Goal: Book appointment/travel/reservation

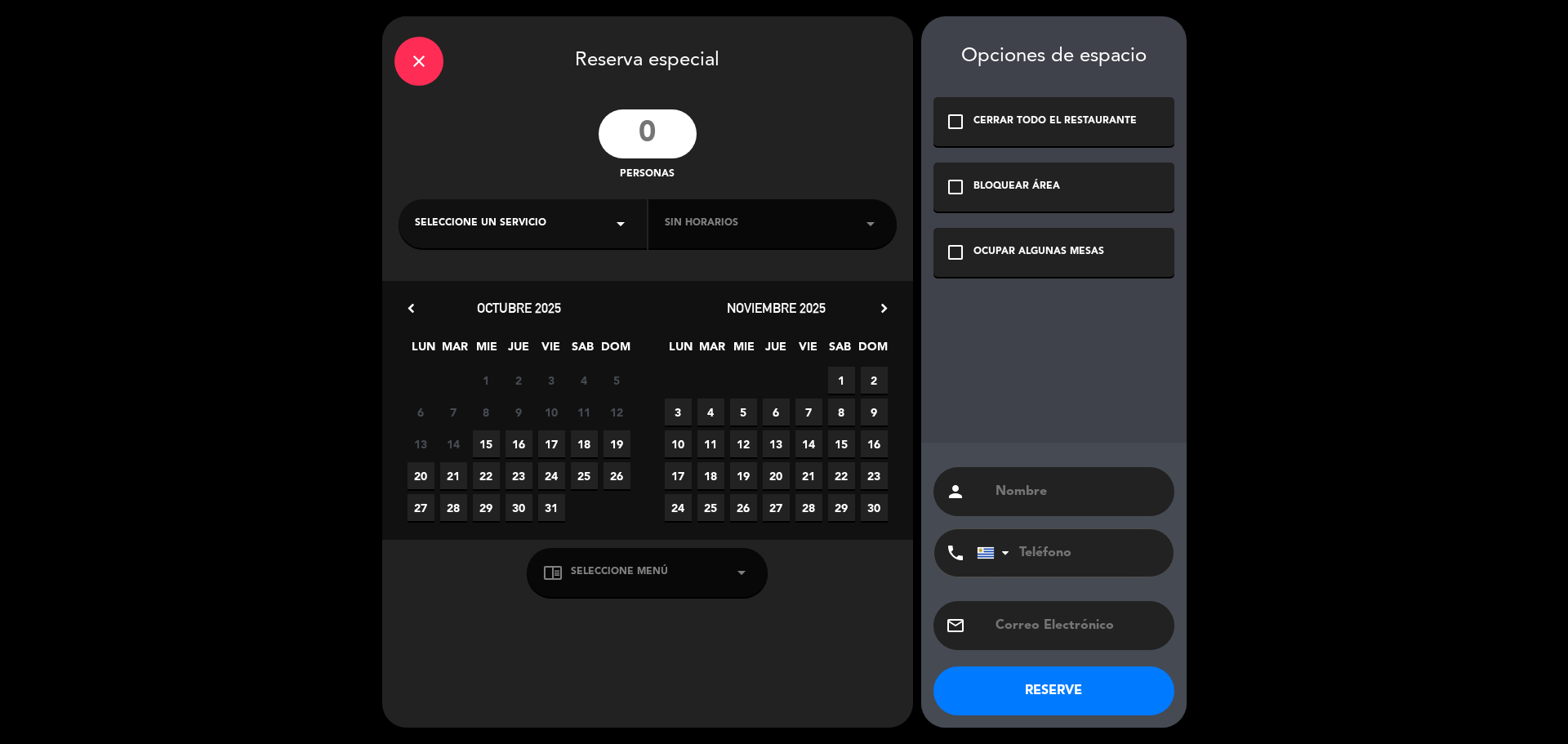
click at [661, 131] on input "number" at bounding box center [648, 134] width 98 height 49
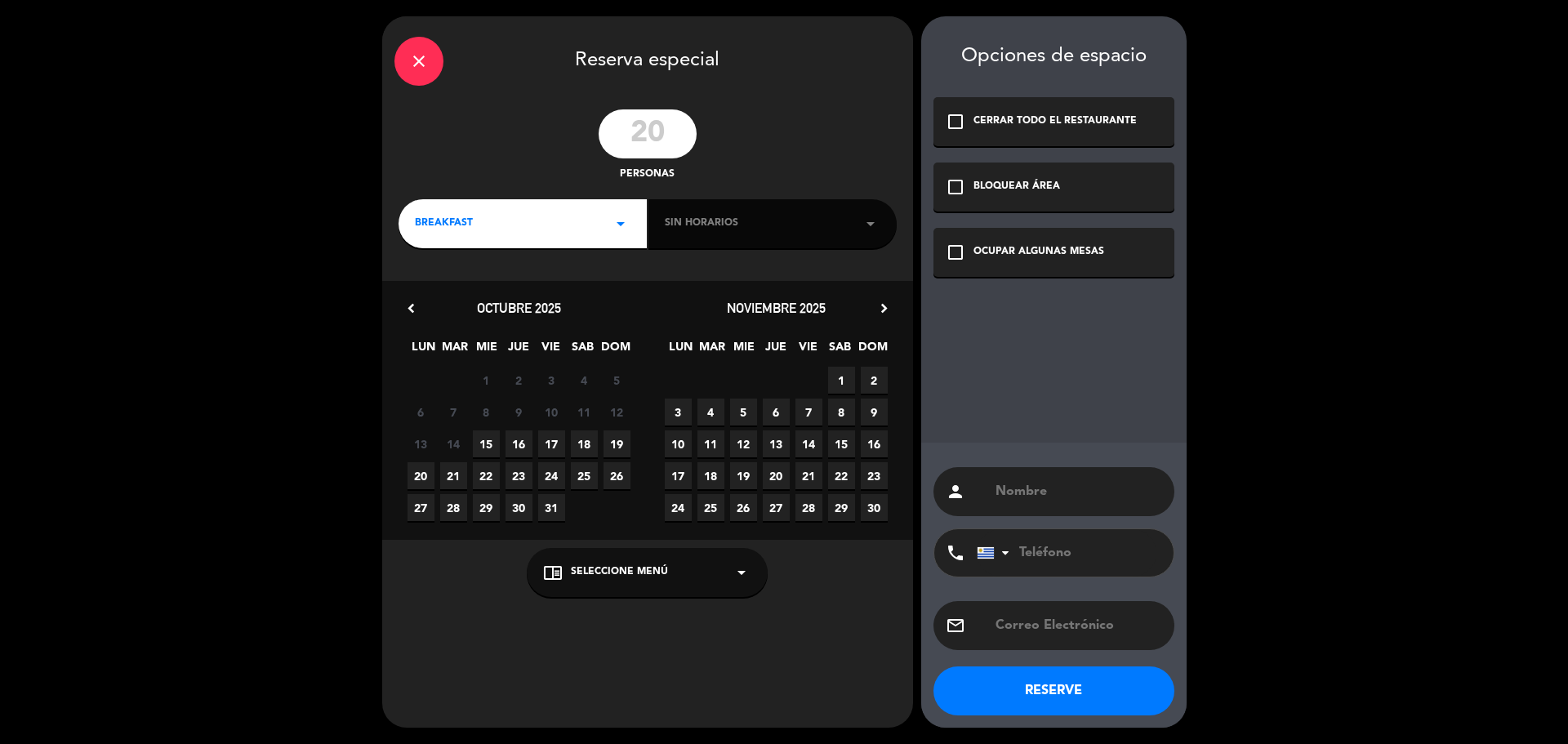
type input "20"
click at [454, 231] on span "BREAKFAST" at bounding box center [443, 223] width 58 height 17
click at [448, 339] on div "Cena" at bounding box center [522, 340] width 215 height 17
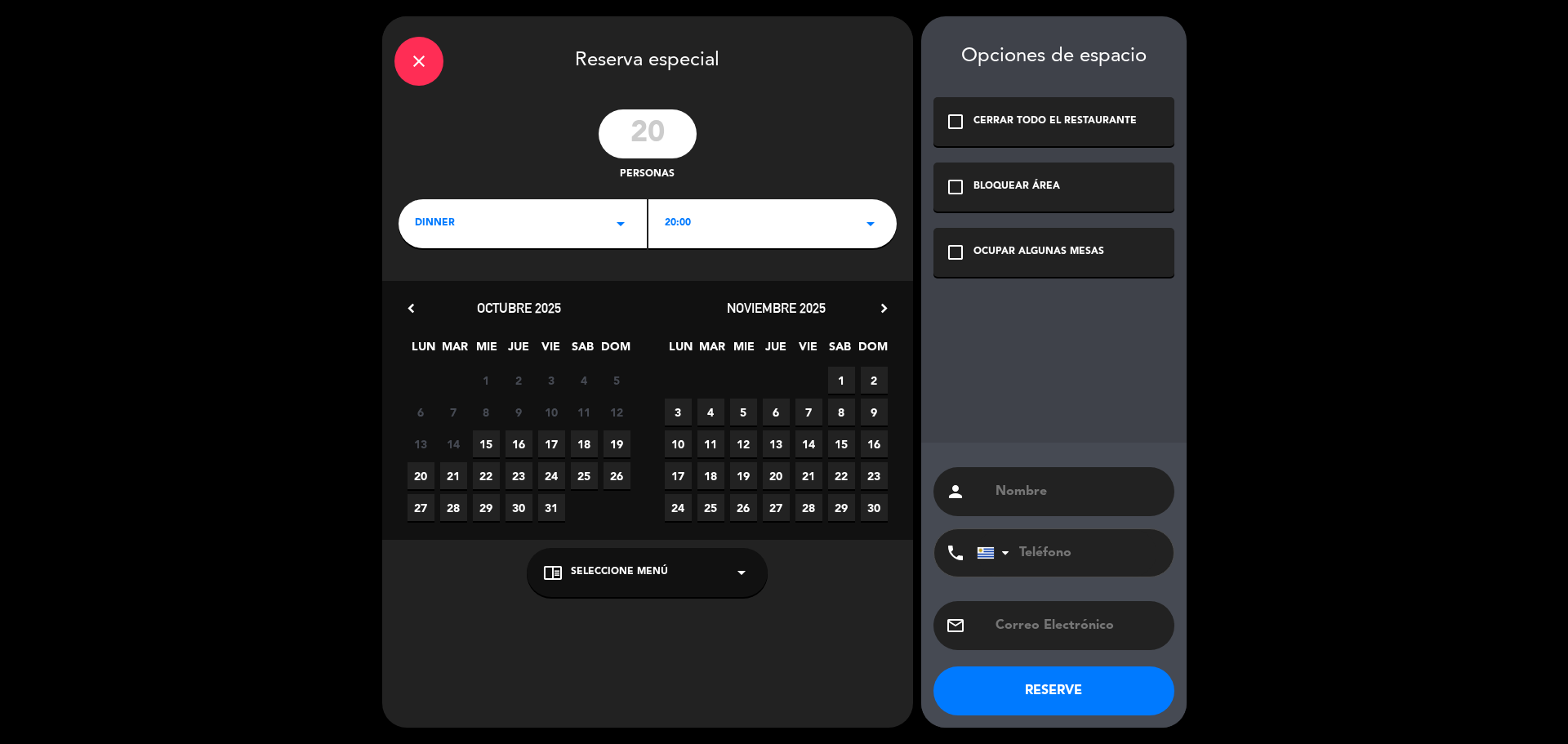
click at [794, 216] on div "20:00 arrow_drop_down" at bounding box center [773, 224] width 248 height 49
click at [696, 292] on div "20:30" at bounding box center [773, 292] width 215 height 17
click at [1095, 262] on div "check_box_outline_blank OCUPAR ALGUNAS MESAS" at bounding box center [1054, 252] width 241 height 49
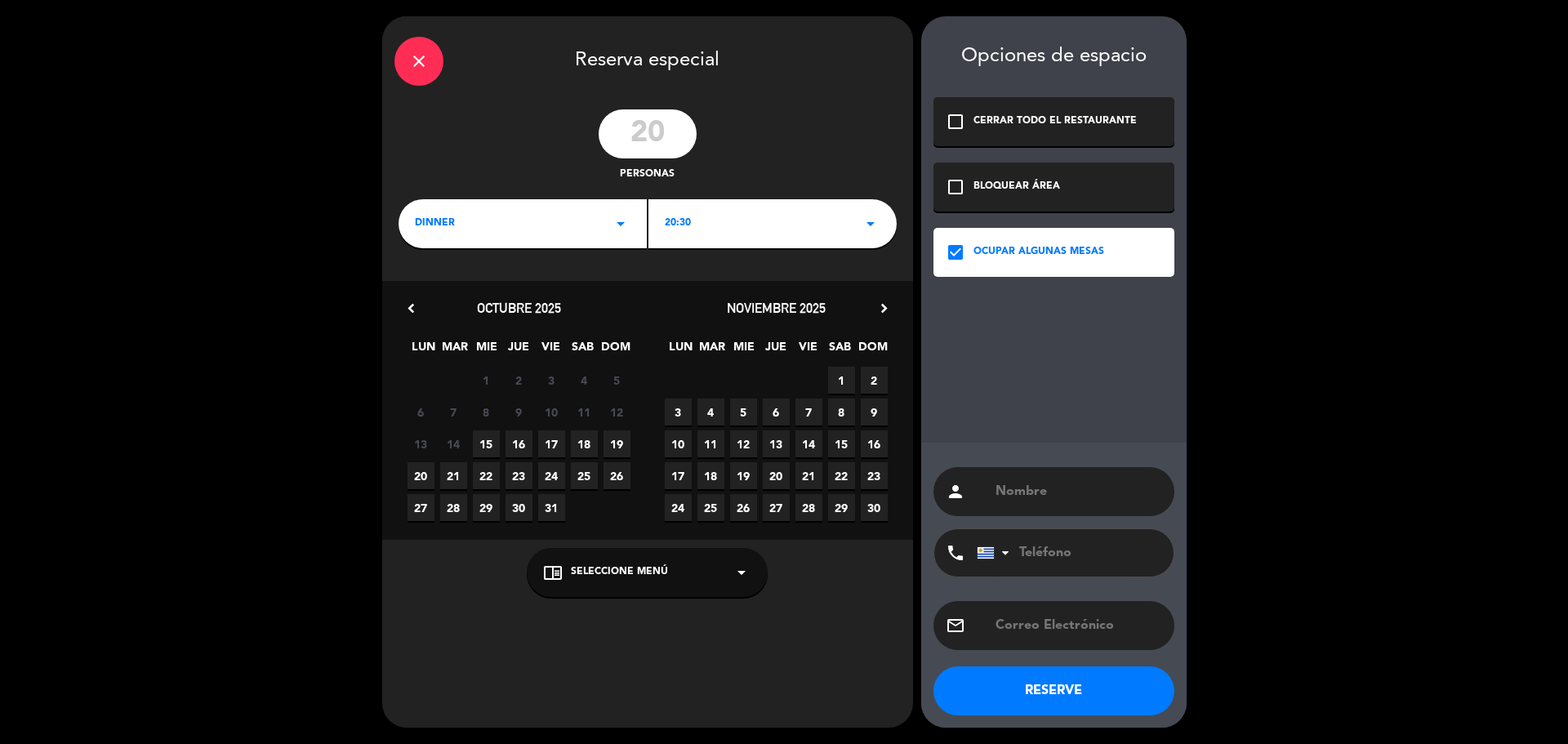
click at [674, 409] on span "3" at bounding box center [679, 413] width 27 height 27
click at [692, 567] on div "chrome_reader_mode Seleccione Menú arrow_drop_down" at bounding box center [648, 572] width 241 height 49
click at [603, 506] on div "INDOOR TABLE" at bounding box center [647, 507] width 208 height 17
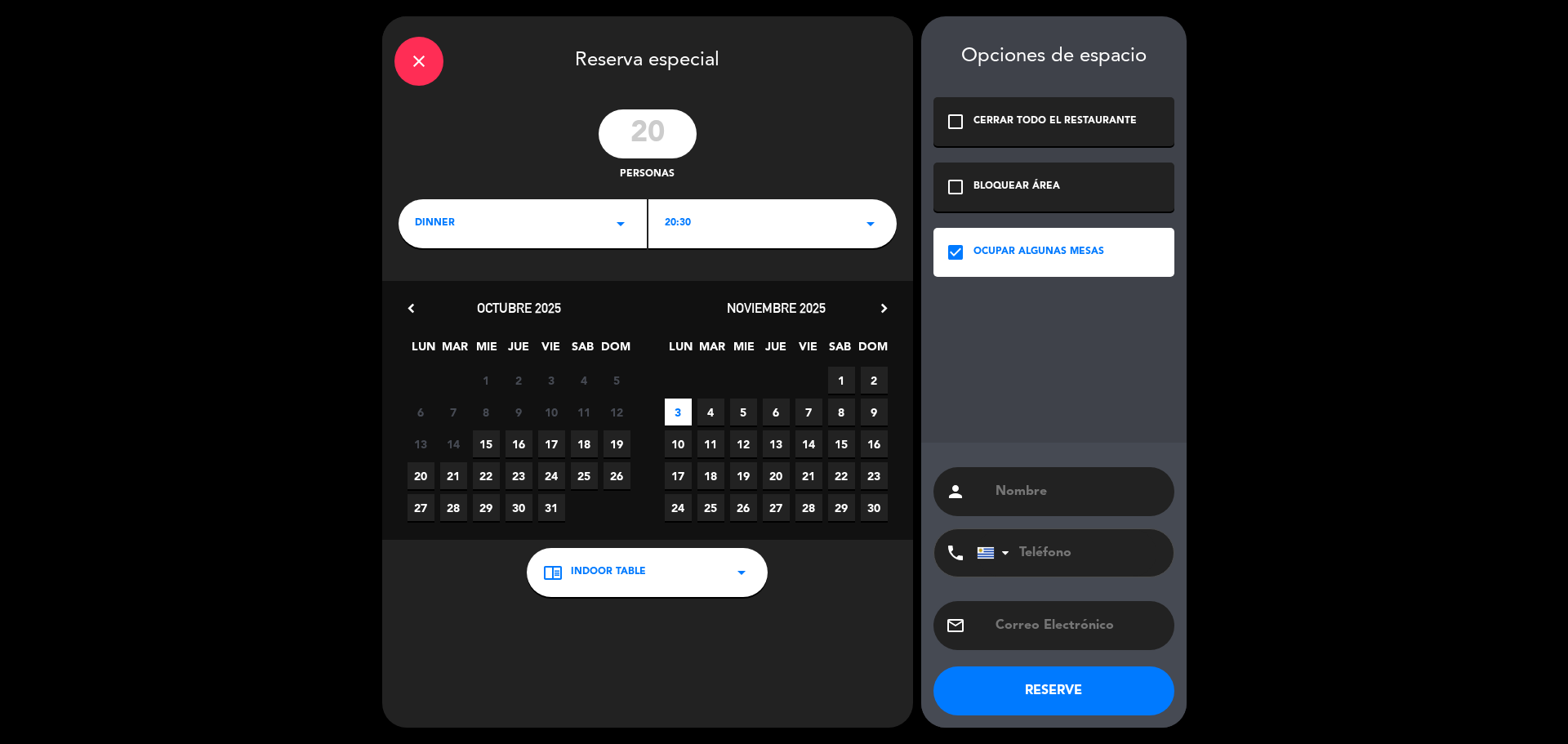
click at [1062, 493] on input "text" at bounding box center [1078, 491] width 168 height 22
paste input "[PERSON_NAME]"
type input "[PERSON_NAME]"
click at [1078, 552] on input "tel" at bounding box center [1067, 552] width 180 height 47
paste input "[PHONE_NUMBER]"
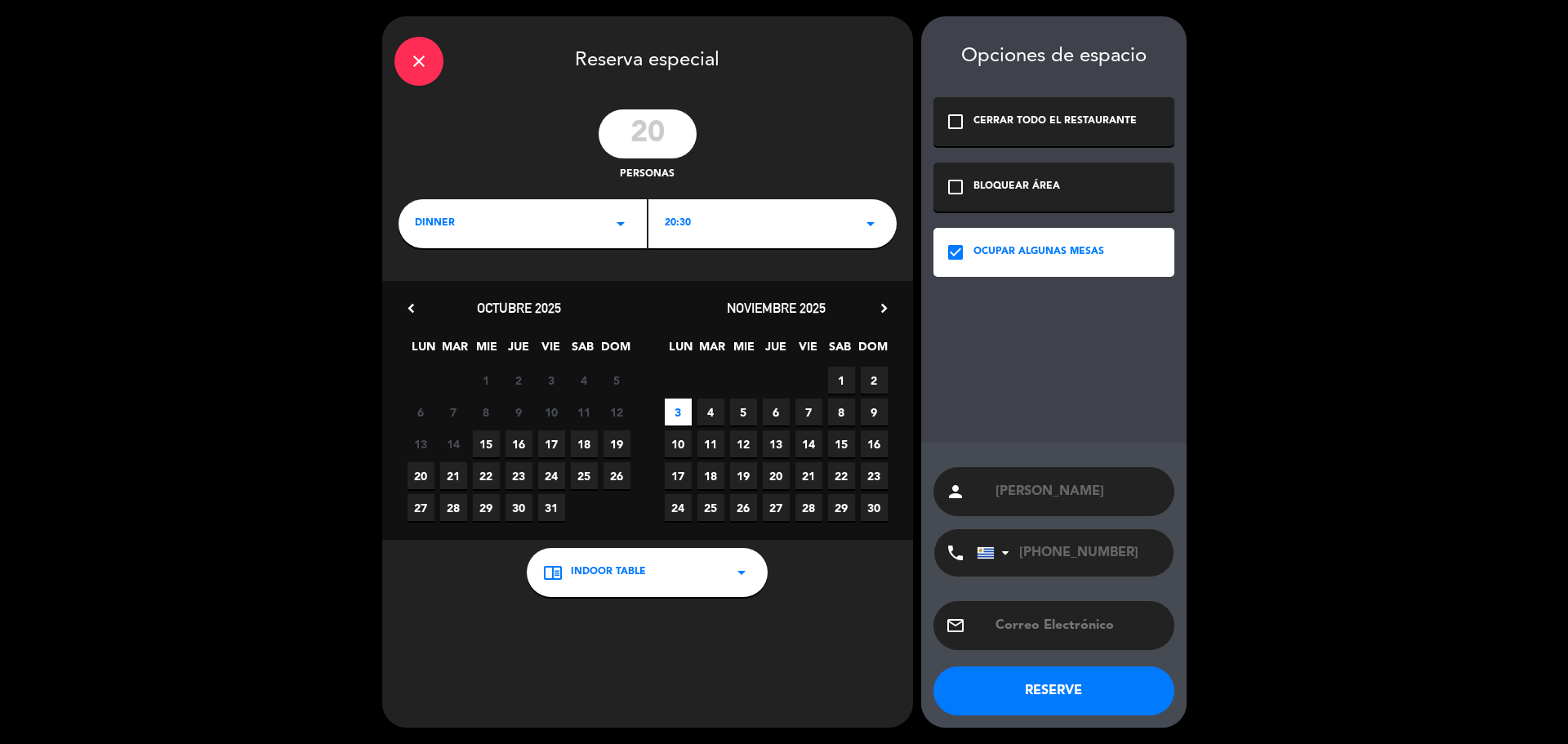
type input "[PHONE_NUMBER]"
click at [1077, 617] on input "text" at bounding box center [1078, 625] width 168 height 22
paste input "[EMAIL_ADDRESS][DOMAIN_NAME]"
type input "[EMAIL_ADDRESS][DOMAIN_NAME]"
click at [1073, 694] on button "RESERVE" at bounding box center [1054, 690] width 241 height 49
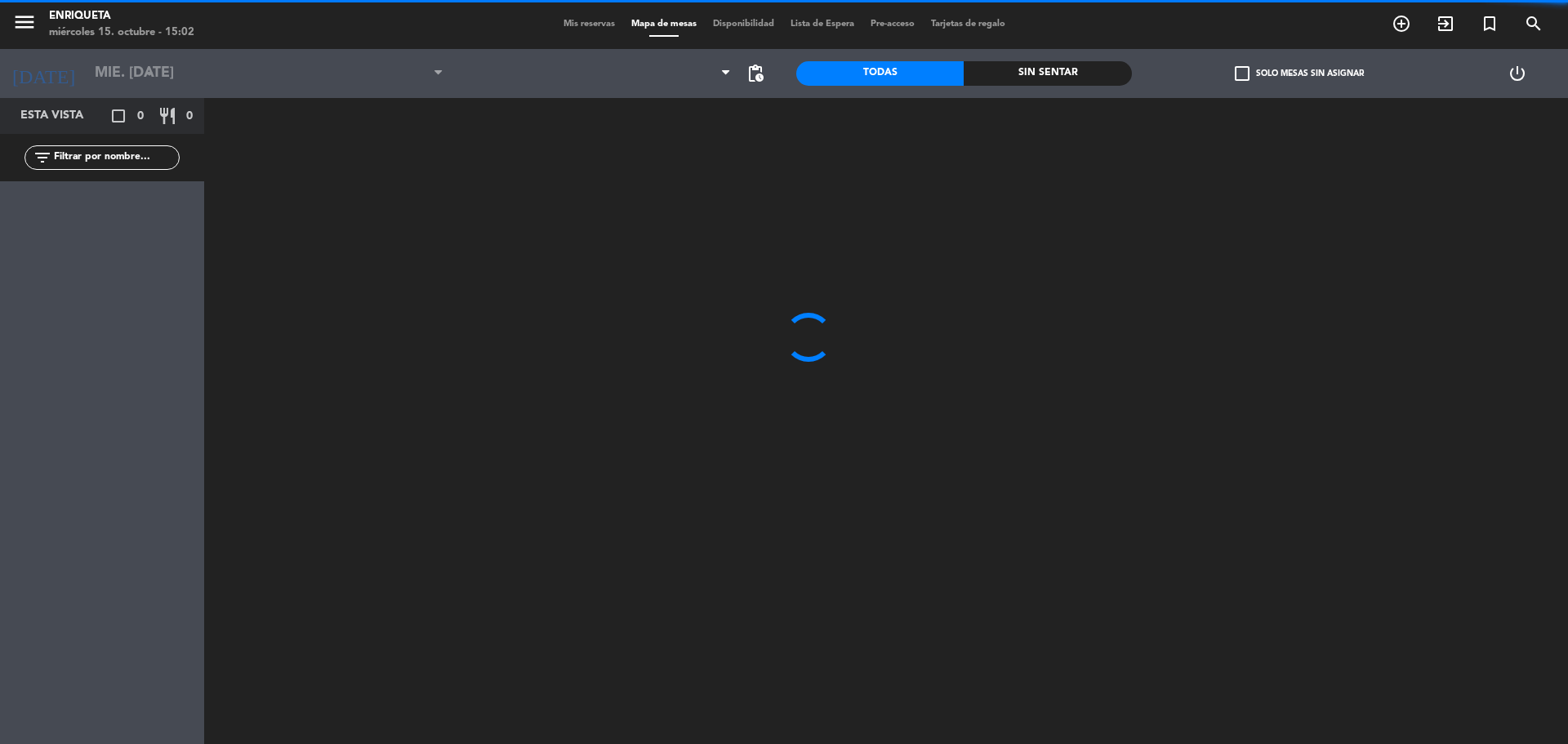
type input "lun. [DATE]"
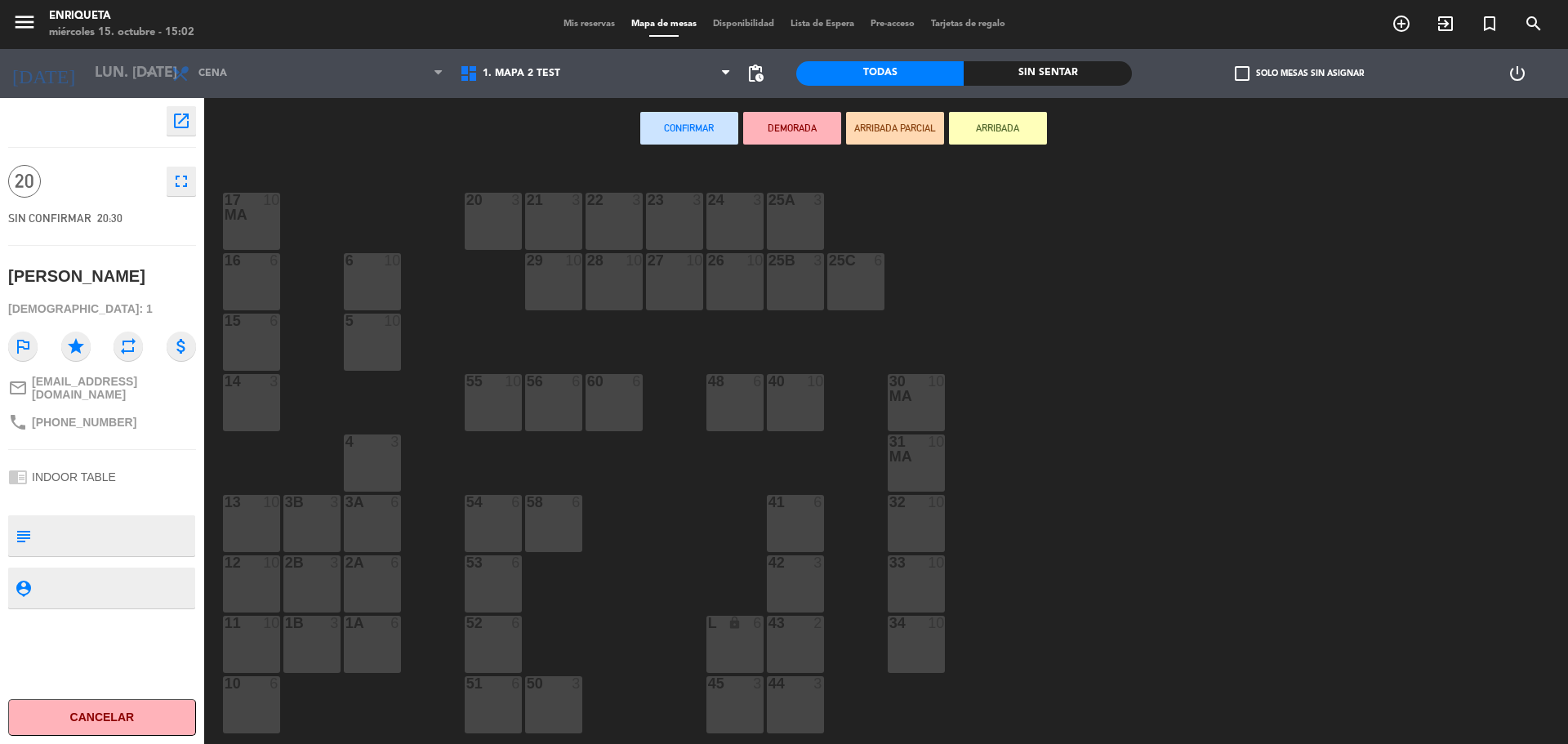
click at [489, 405] on div "55 10" at bounding box center [493, 402] width 57 height 57
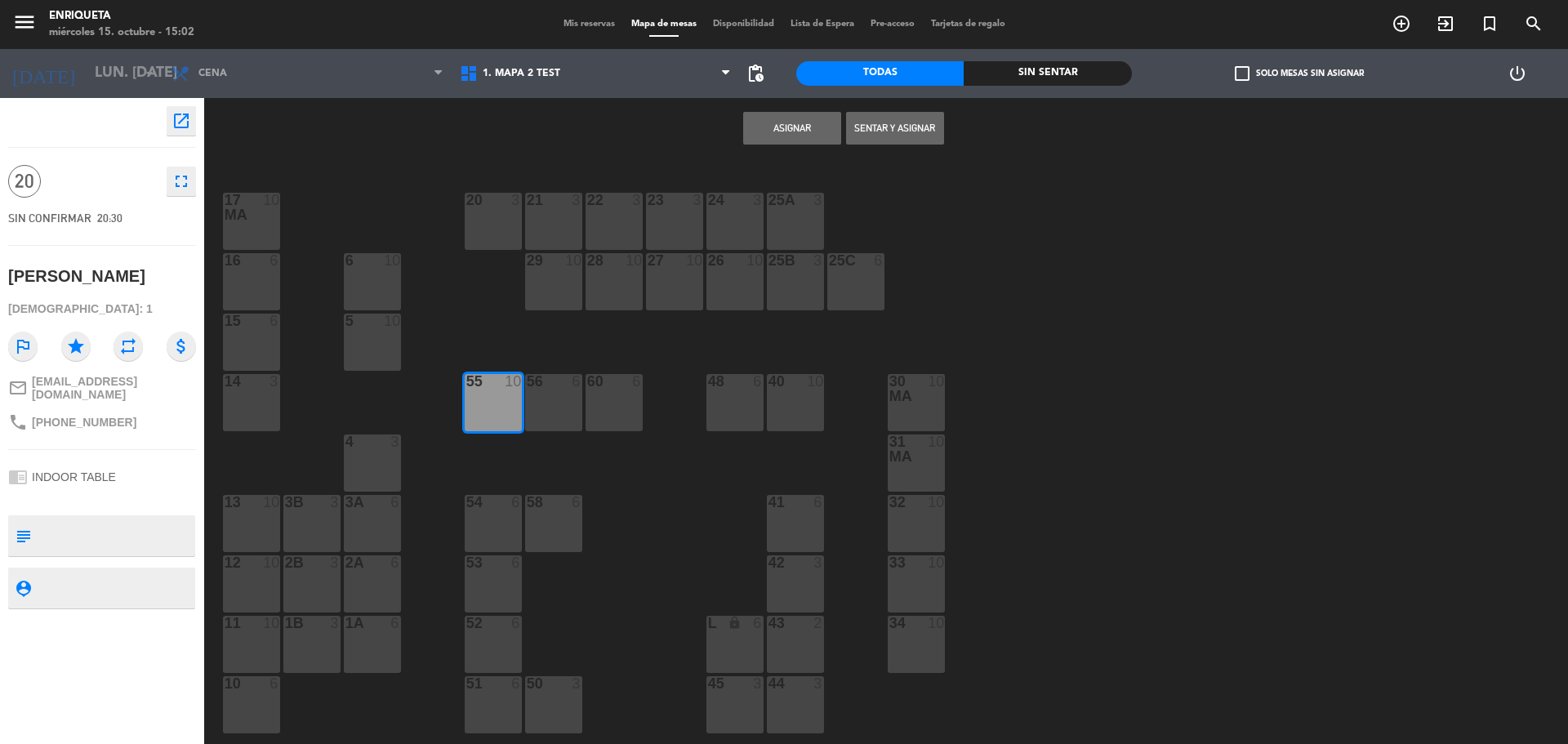
click at [808, 416] on div "40 10" at bounding box center [795, 402] width 57 height 57
click at [805, 131] on button "Asignar" at bounding box center [792, 127] width 98 height 32
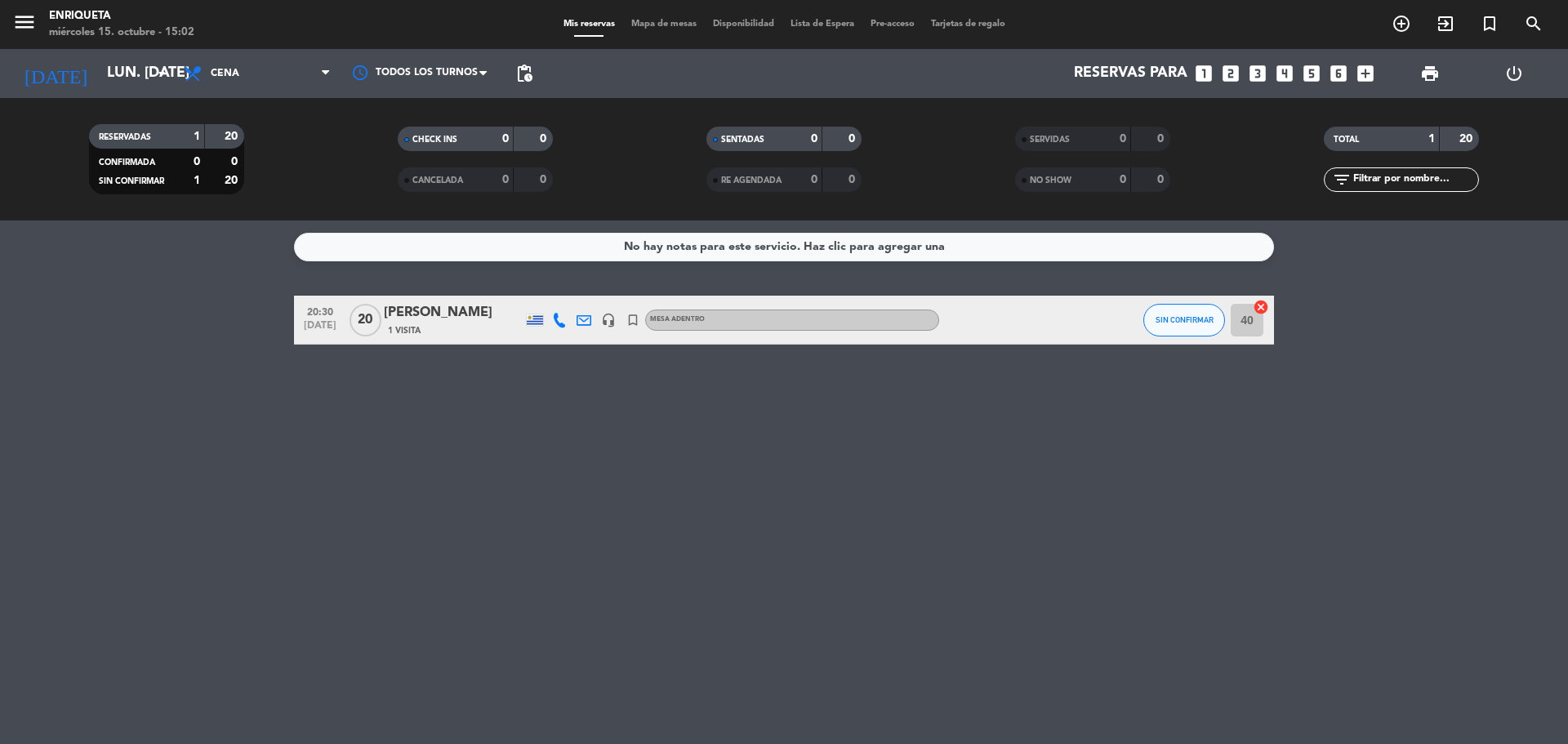
click at [418, 315] on div "[PERSON_NAME]" at bounding box center [454, 313] width 139 height 22
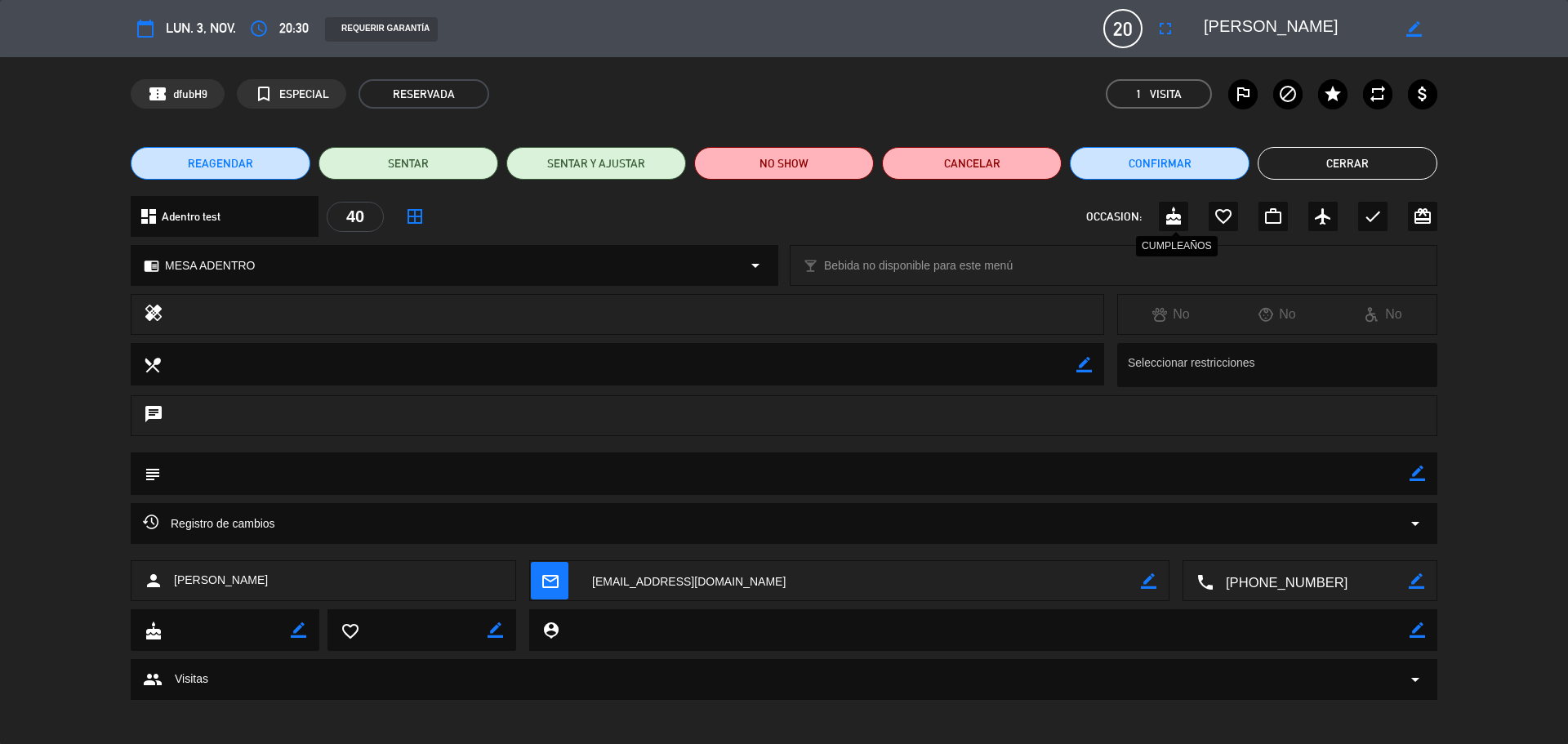
click at [1172, 216] on icon "cake" at bounding box center [1174, 216] width 20 height 20
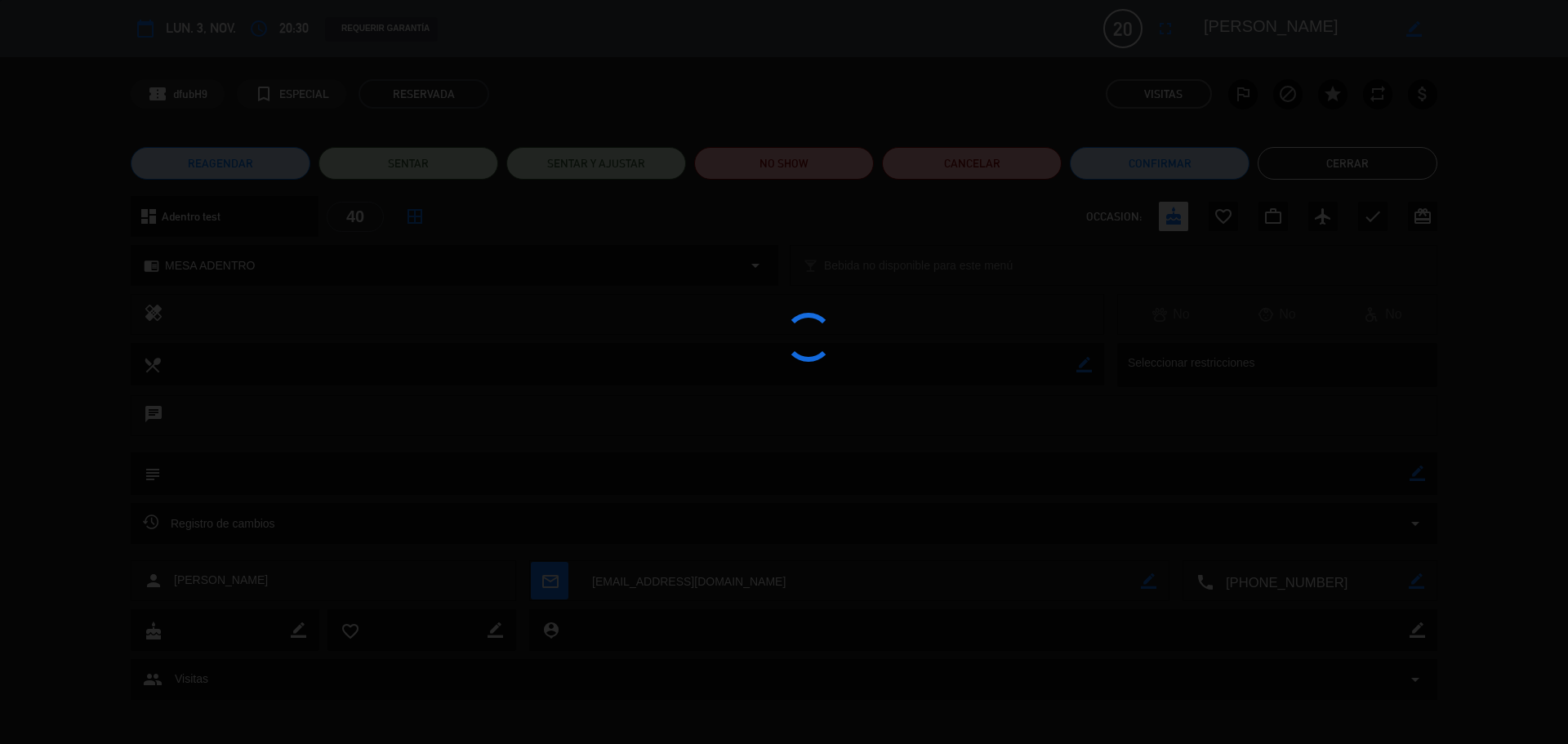
click at [1402, 162] on button "Cerrar" at bounding box center [1348, 162] width 180 height 32
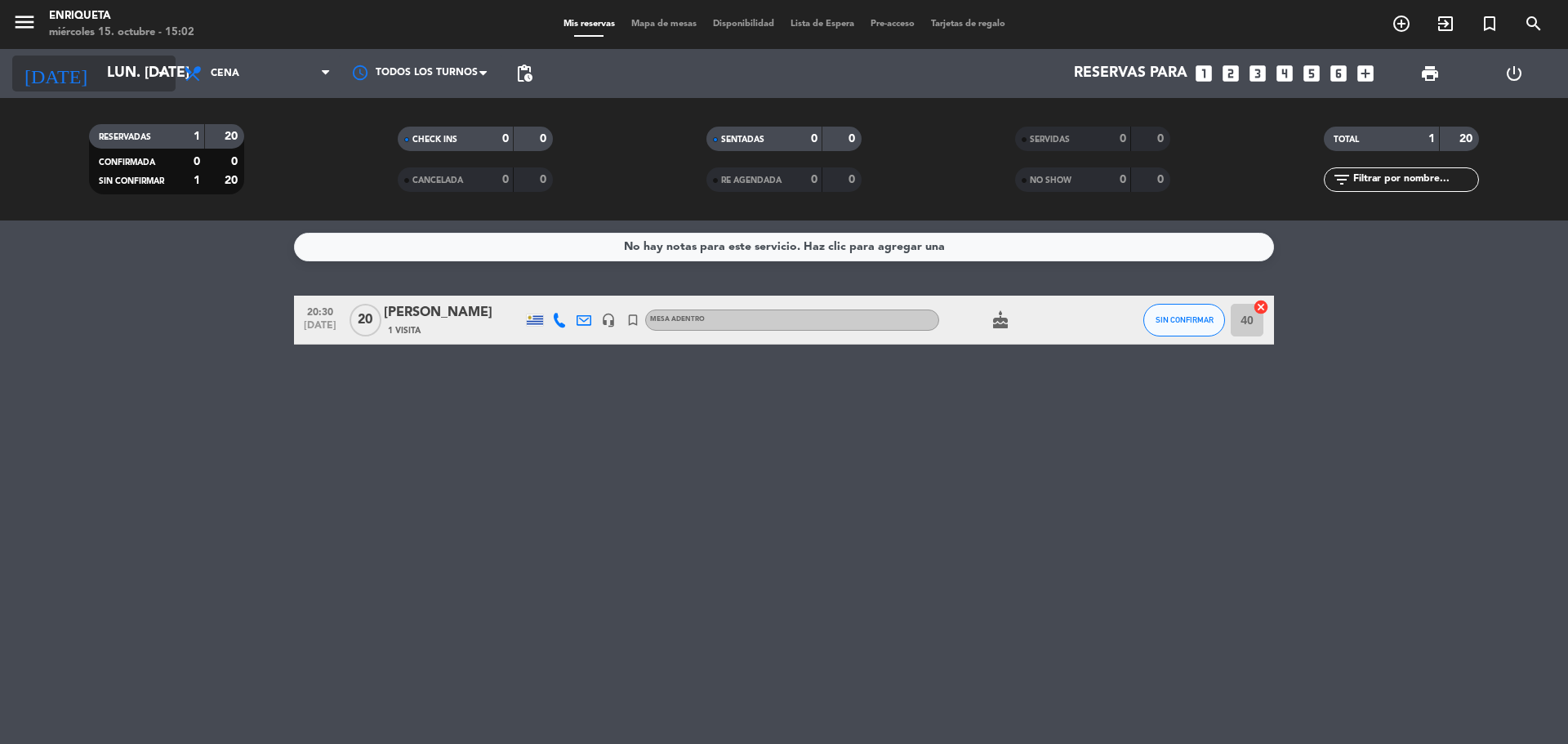
click at [99, 77] on input "lun. [DATE]" at bounding box center [194, 72] width 190 height 32
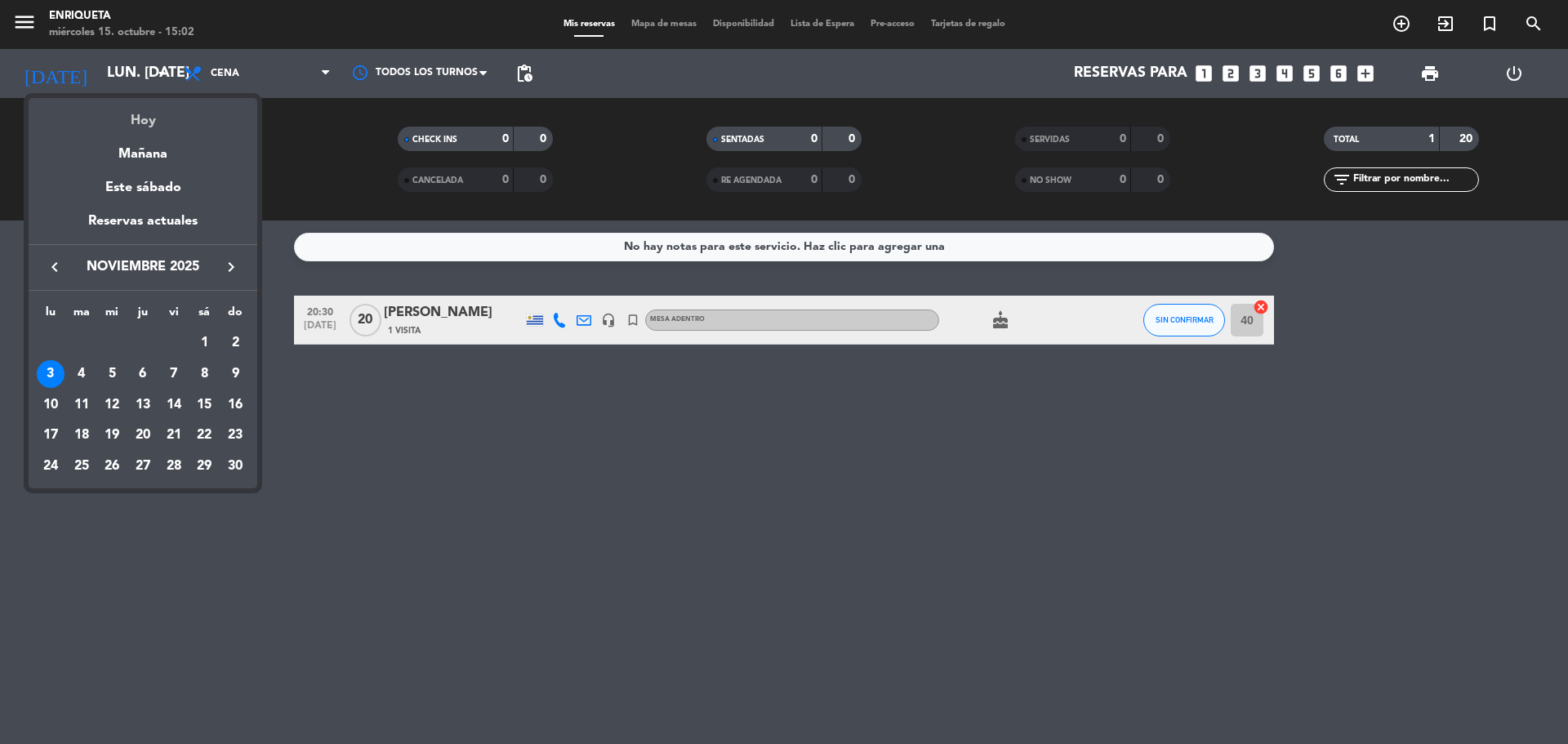
click at [142, 109] on div "Hoy" at bounding box center [143, 114] width 229 height 33
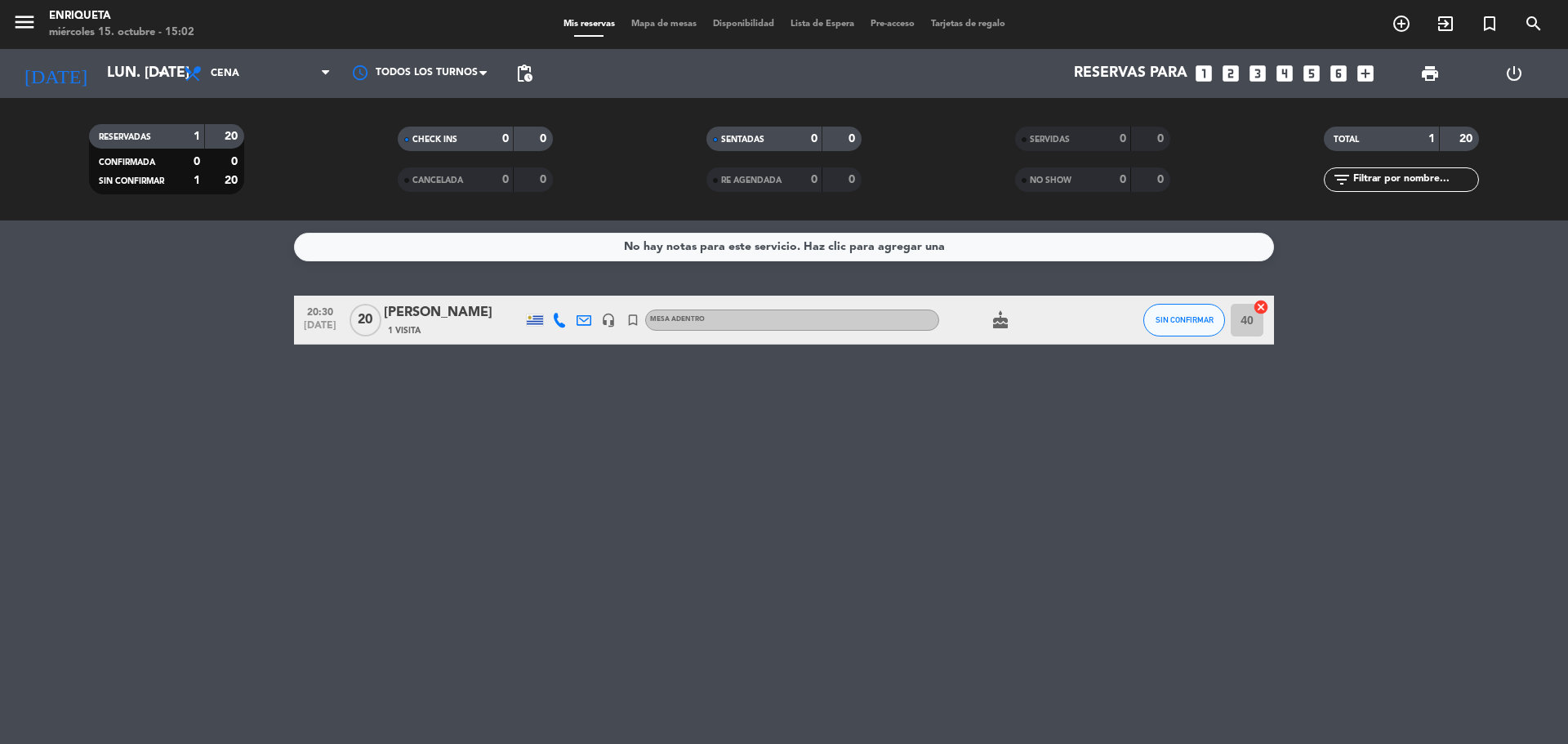
type input "mié. [DATE]"
click at [257, 75] on span "Cena" at bounding box center [257, 73] width 163 height 36
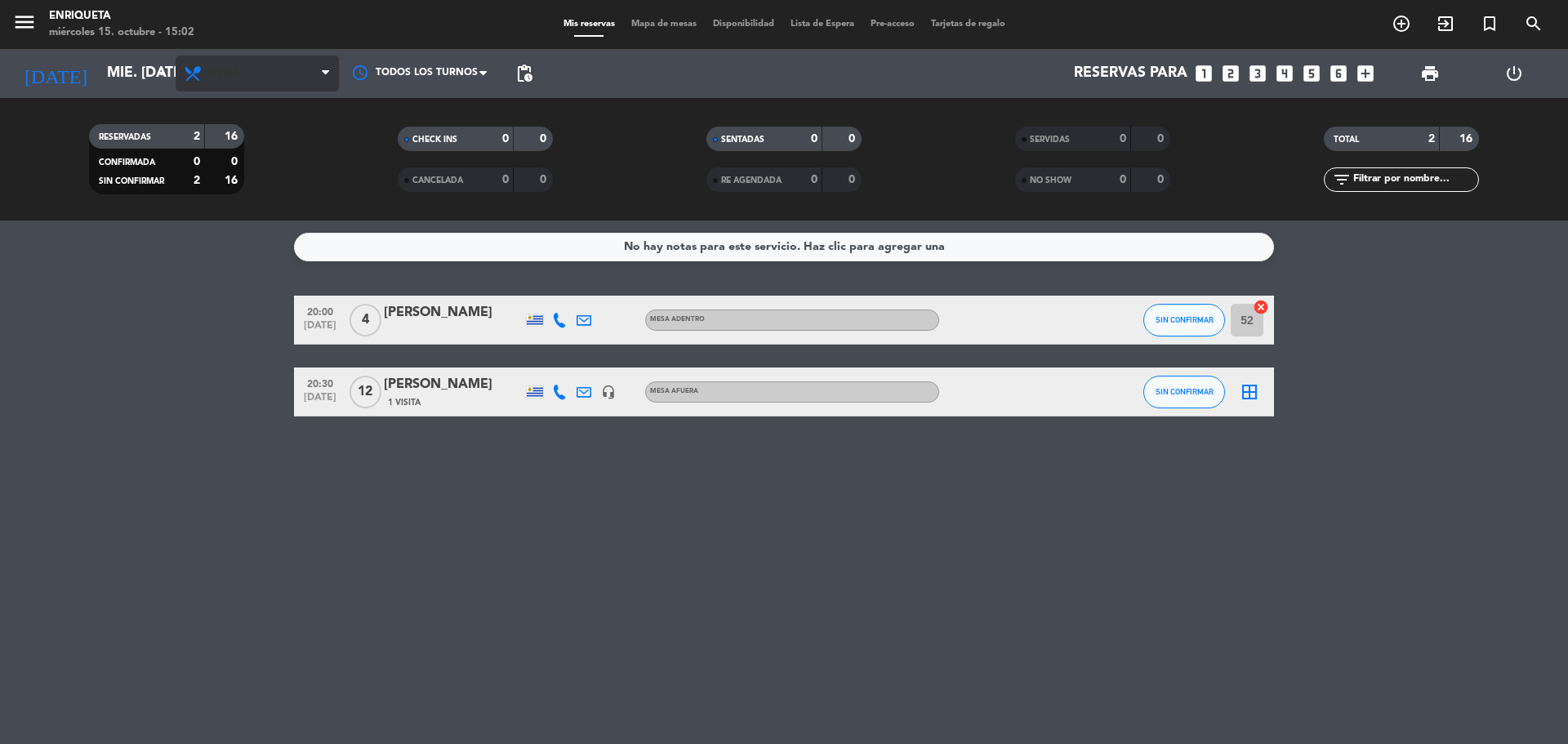
click at [265, 67] on span "Cena" at bounding box center [257, 73] width 163 height 36
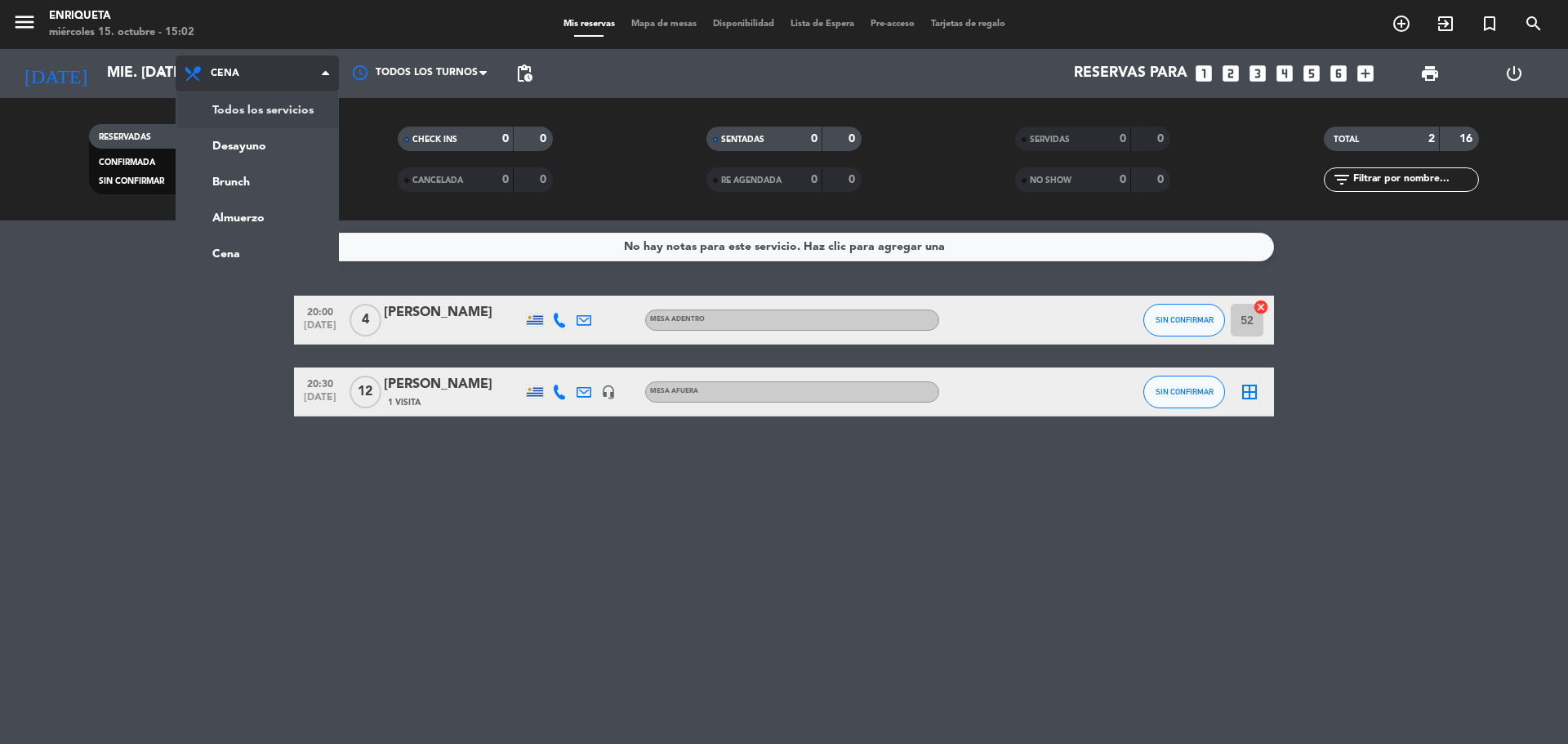
click at [267, 106] on div "menu [PERSON_NAME] 15. octubre - 15:02 Mis reservas Mapa de mesas Disponibilida…" at bounding box center [784, 109] width 1568 height 220
